Goal: Task Accomplishment & Management: Use online tool/utility

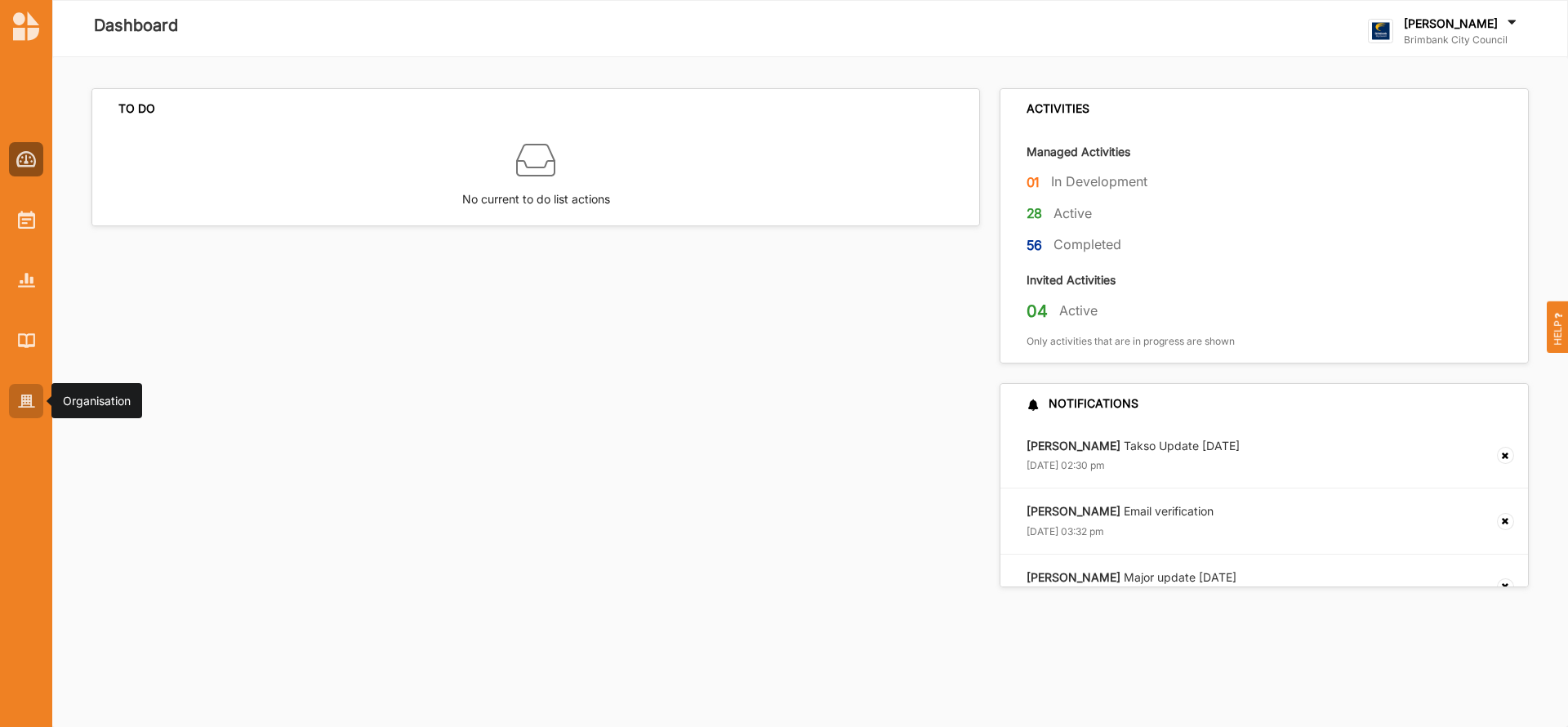
click at [25, 400] on img at bounding box center [26, 401] width 17 height 14
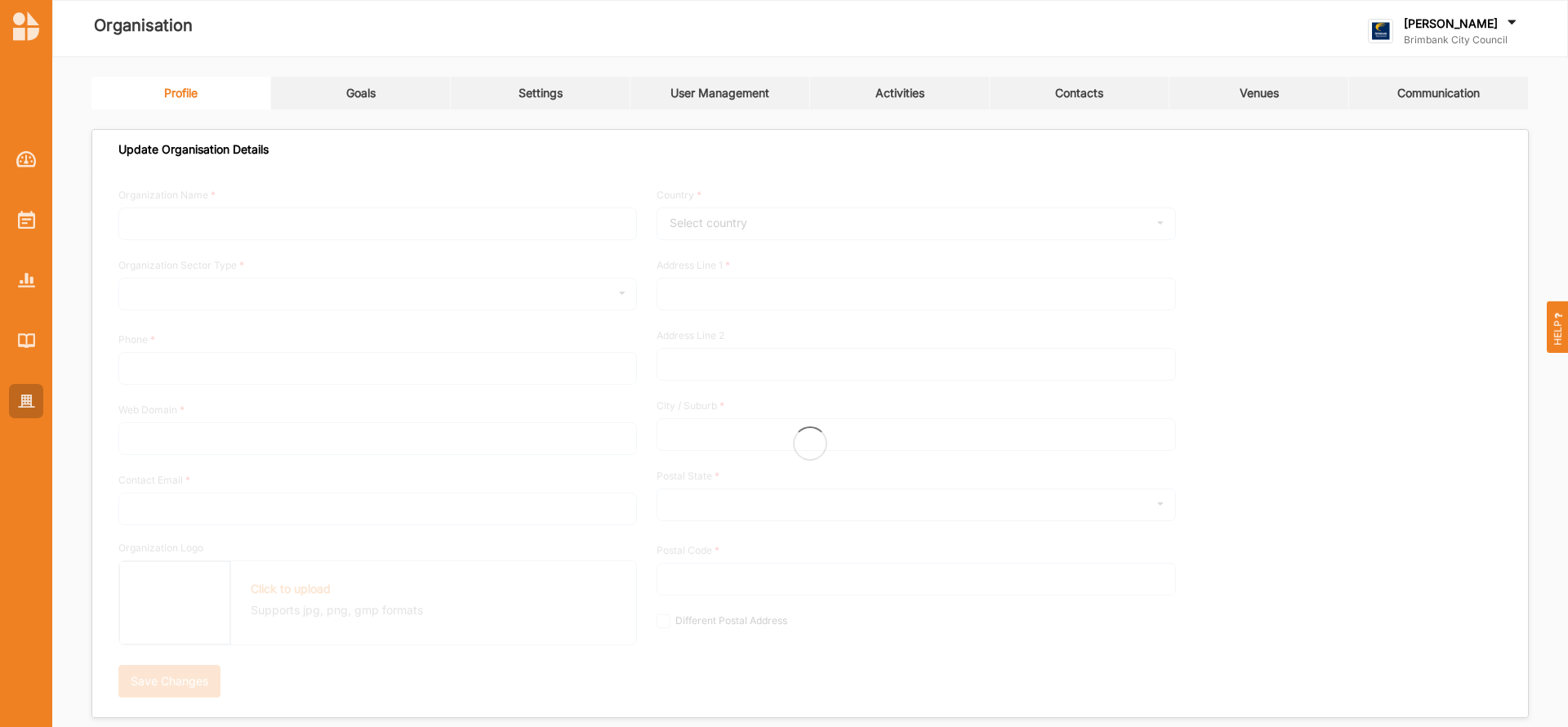
type input "Brimbank City Council"
type input "[PHONE_NUMBER]"
type input "[DOMAIN_NAME]"
type input "[EMAIL_ADDRESS][DOMAIN_NAME]"
type input "[STREET_ADDRESS]"
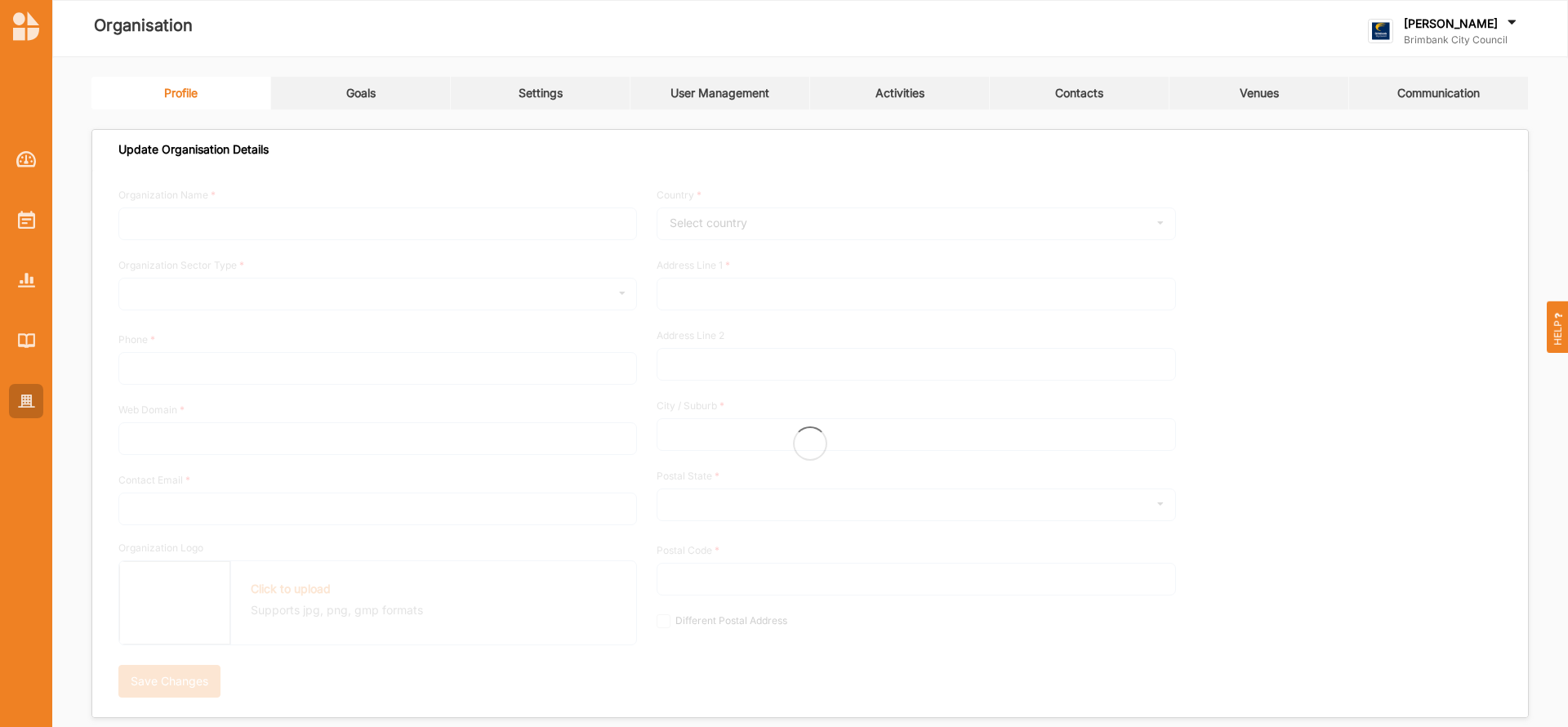
type input "Sunshine"
type input "3020"
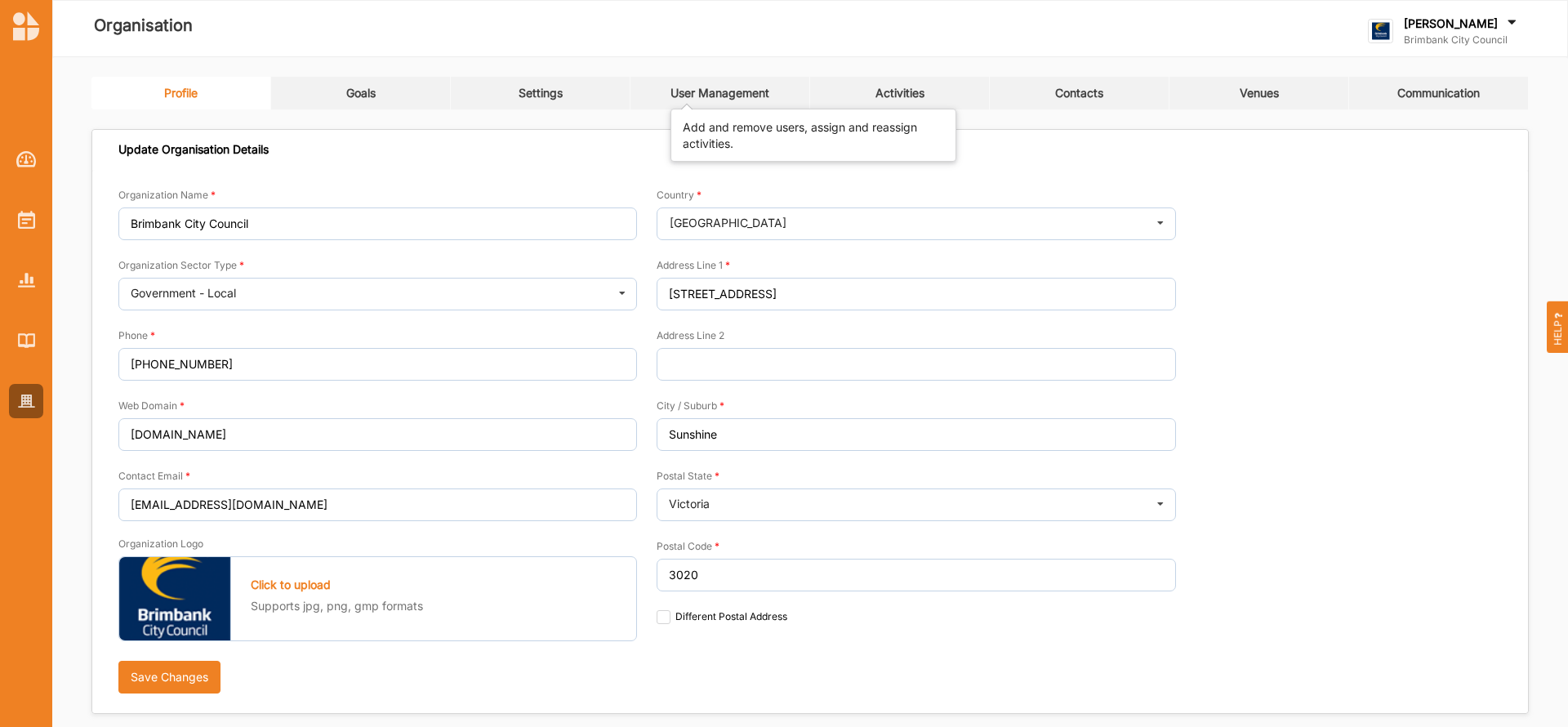
click at [728, 97] on div "User Management" at bounding box center [719, 93] width 99 height 14
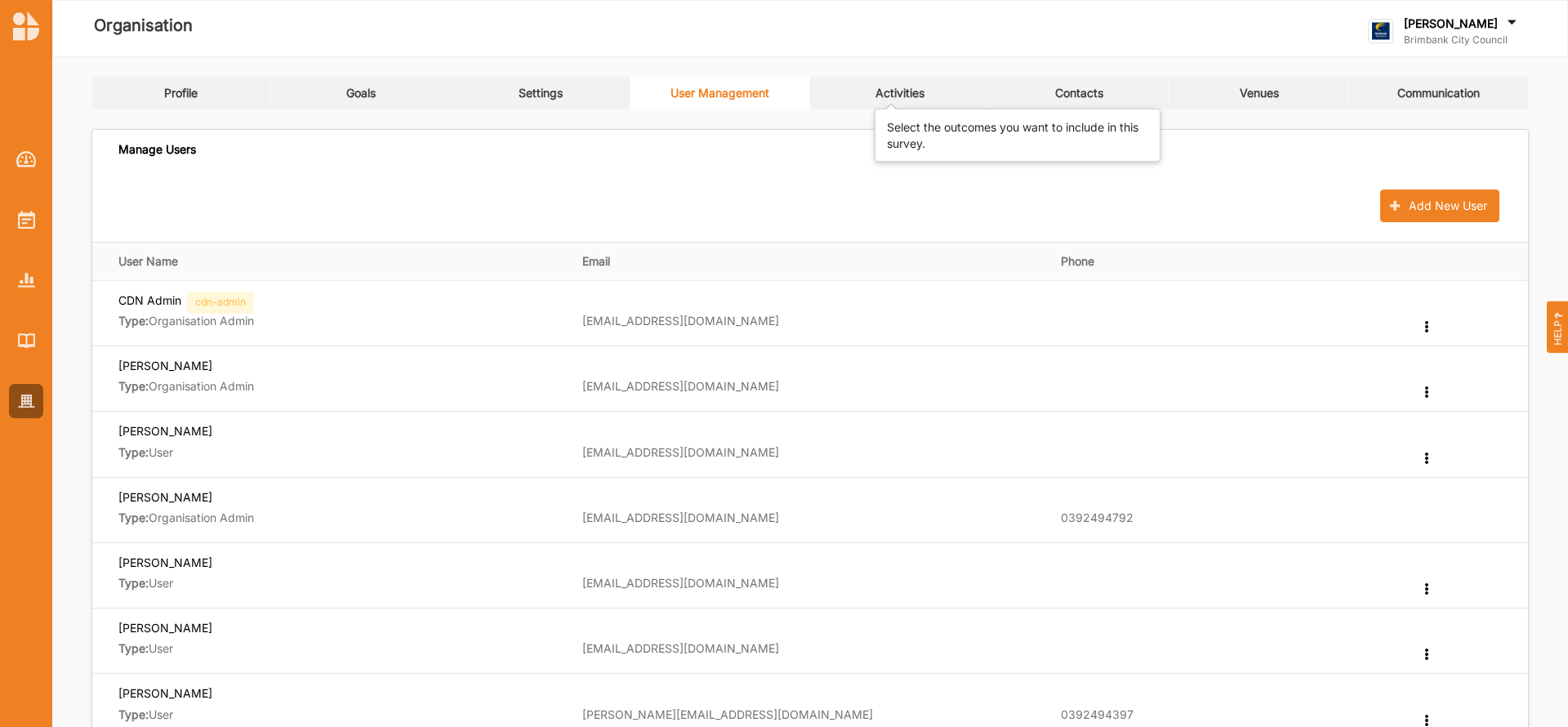
click at [912, 91] on div "Activities" at bounding box center [900, 93] width 49 height 14
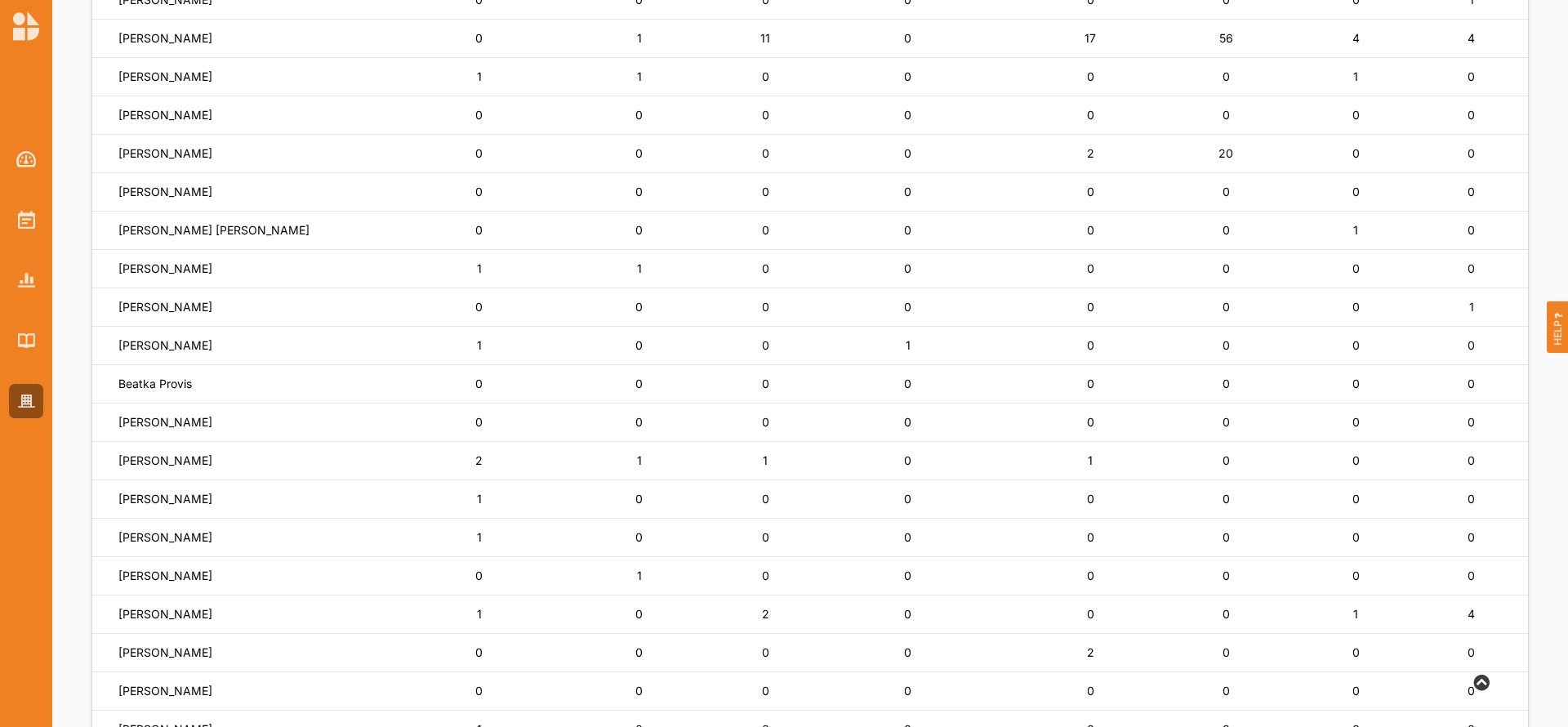
scroll to position [343, 0]
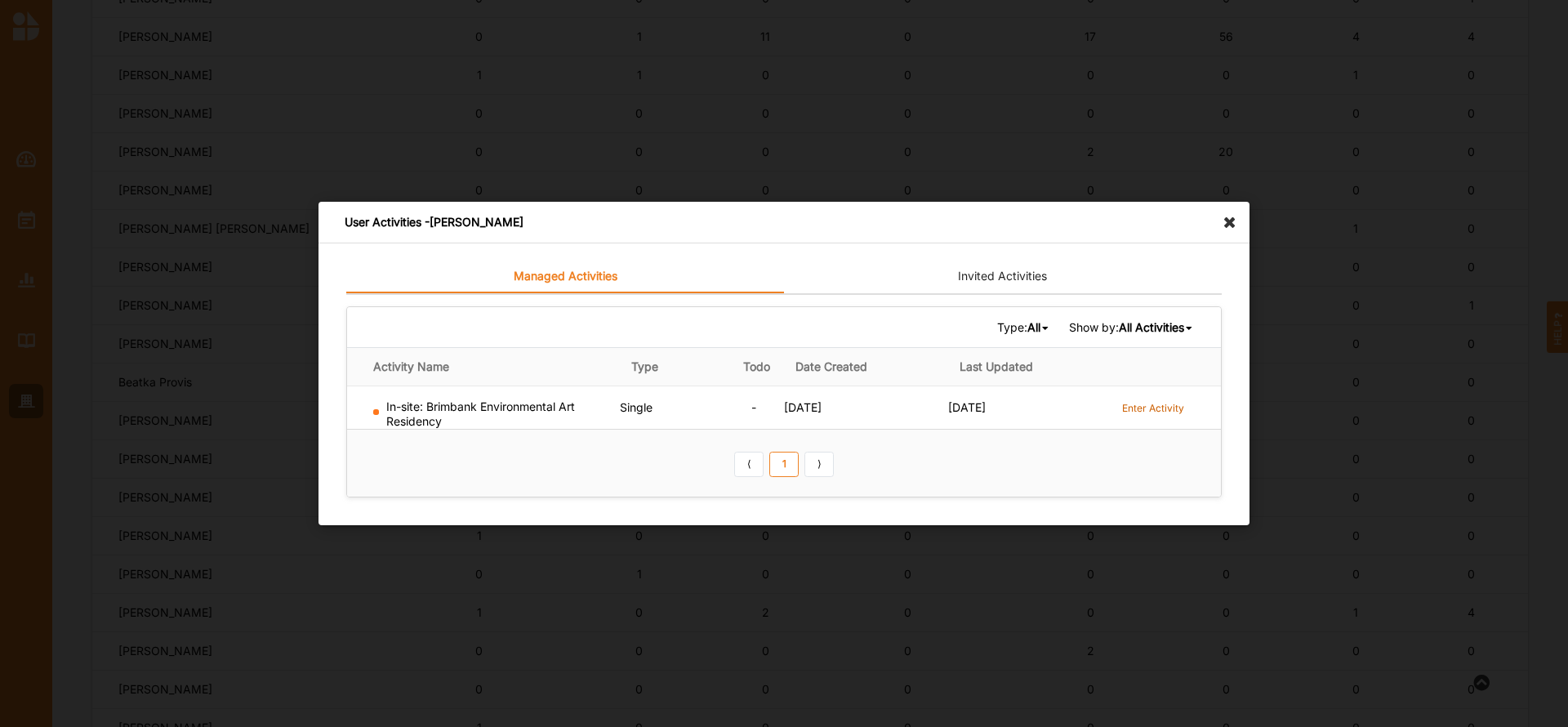
click at [1139, 408] on label "Enter Activity" at bounding box center [1153, 407] width 62 height 14
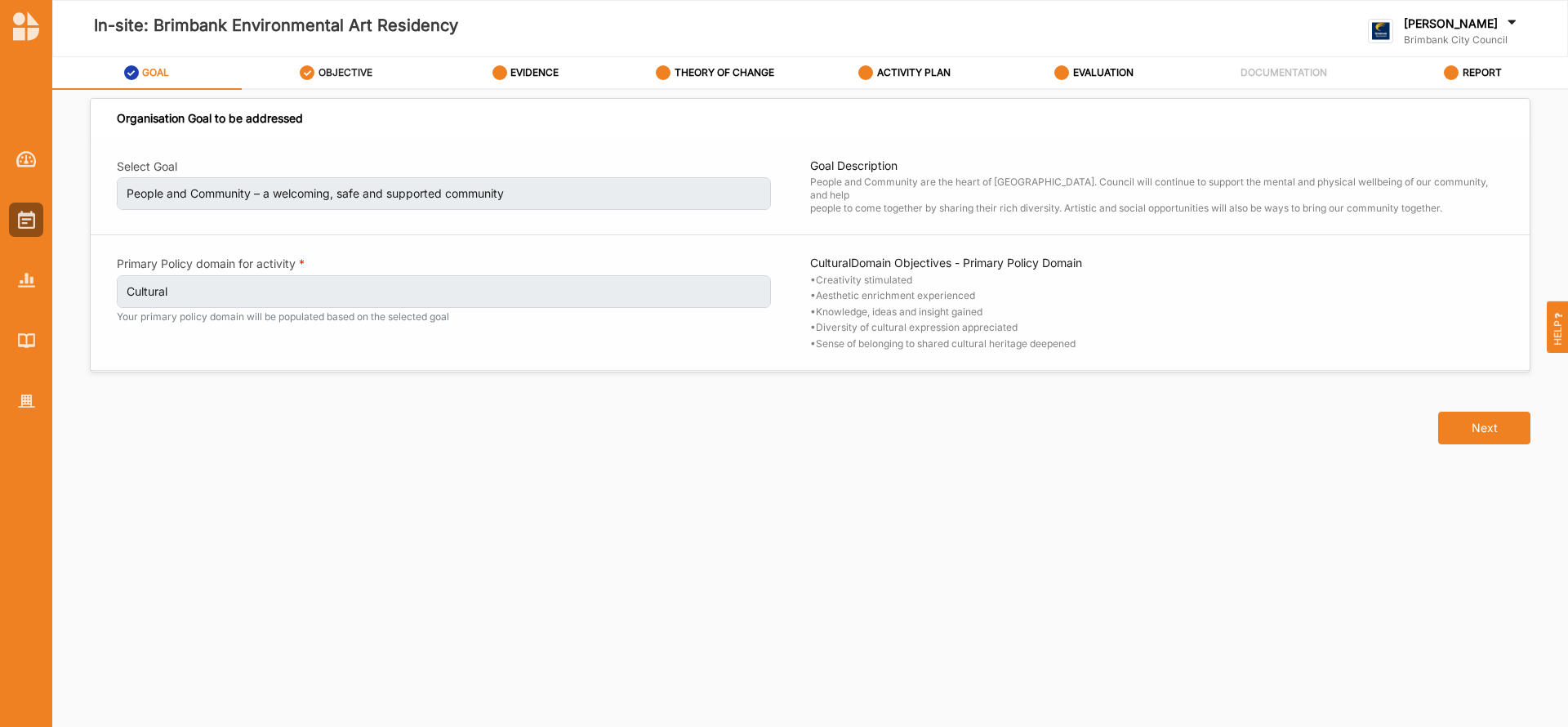
click at [354, 71] on label "OBJECTIVE" at bounding box center [345, 72] width 54 height 13
select select "3"
